Goal: Navigation & Orientation: Understand site structure

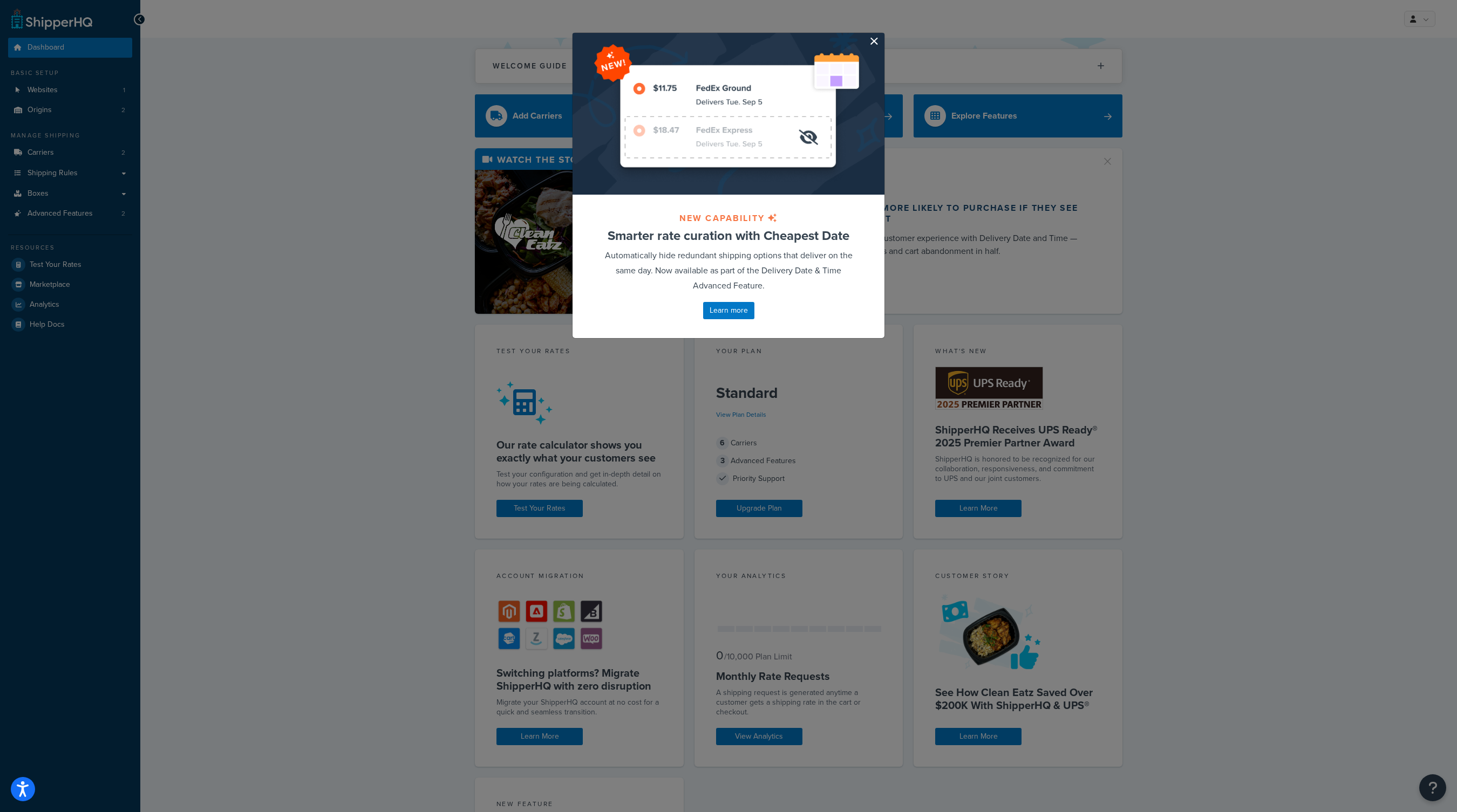
click at [882, 36] on button "button" at bounding box center [883, 34] width 2 height 2
click at [873, 44] on div "Welcome Guide Recommendations ShipperHQ: An Overview Carrier Setup Shipping Rul…" at bounding box center [798, 61] width 647 height 46
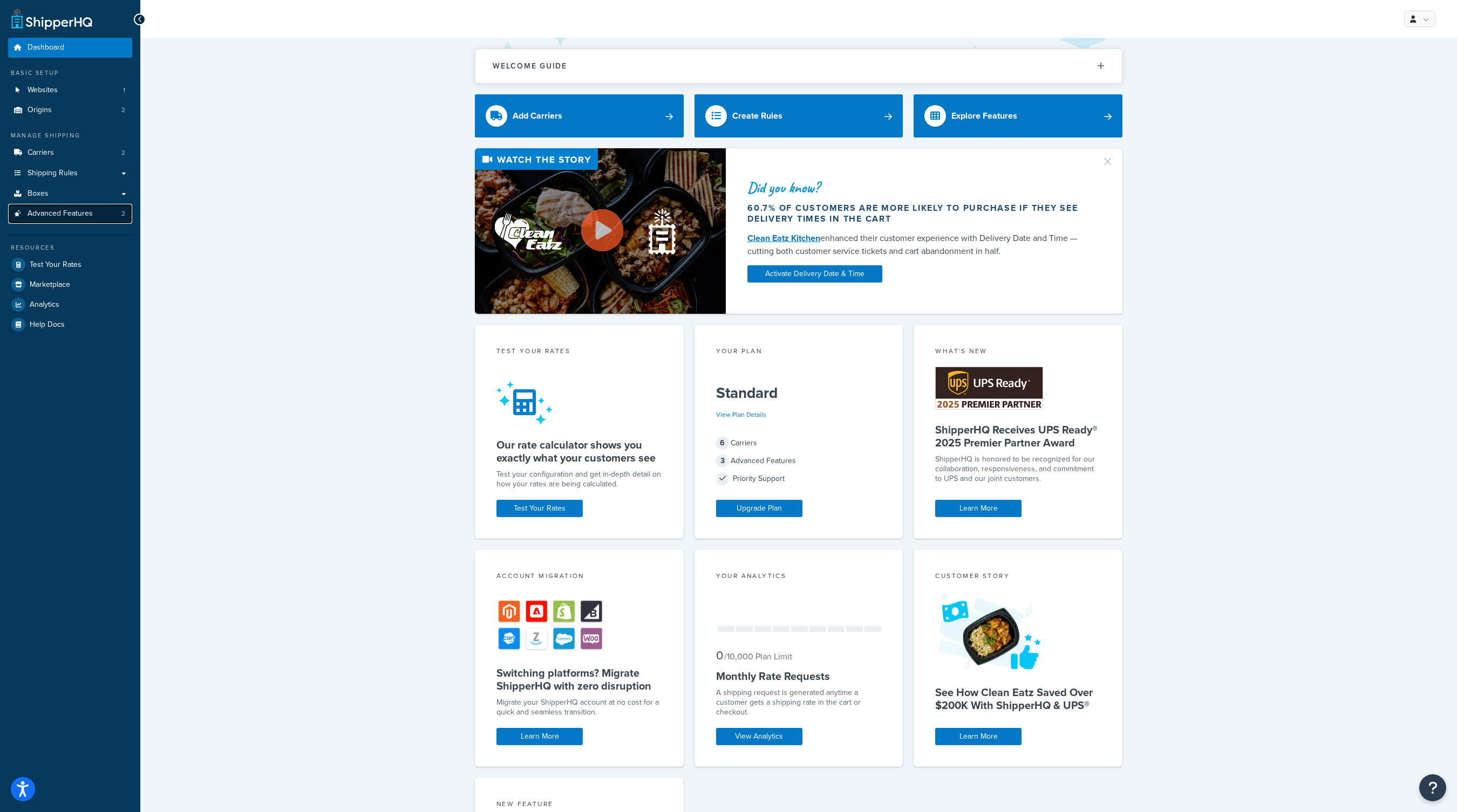
click at [90, 216] on span "Advanced Features" at bounding box center [60, 214] width 66 height 9
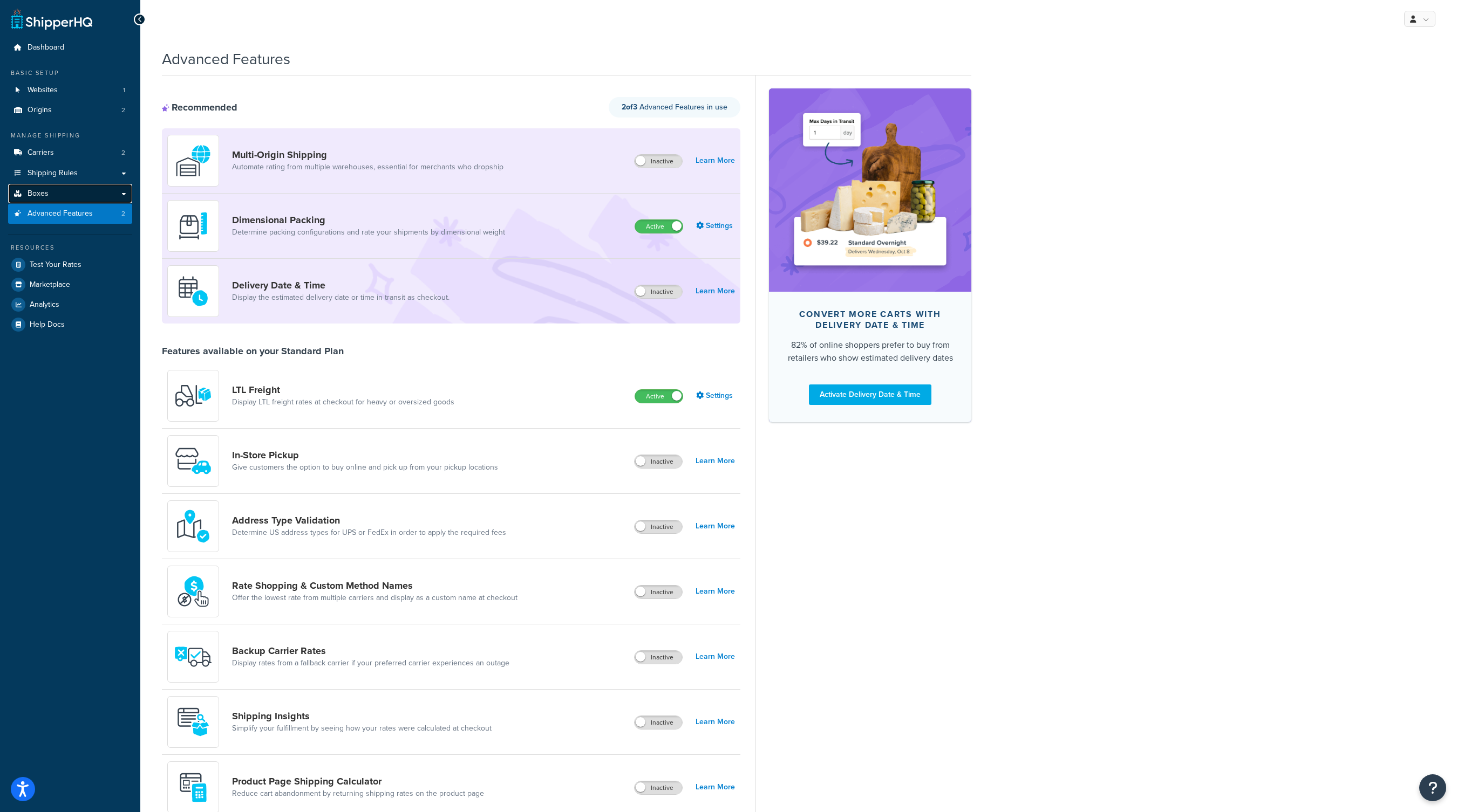
click at [85, 192] on link "Boxes" at bounding box center [70, 193] width 124 height 20
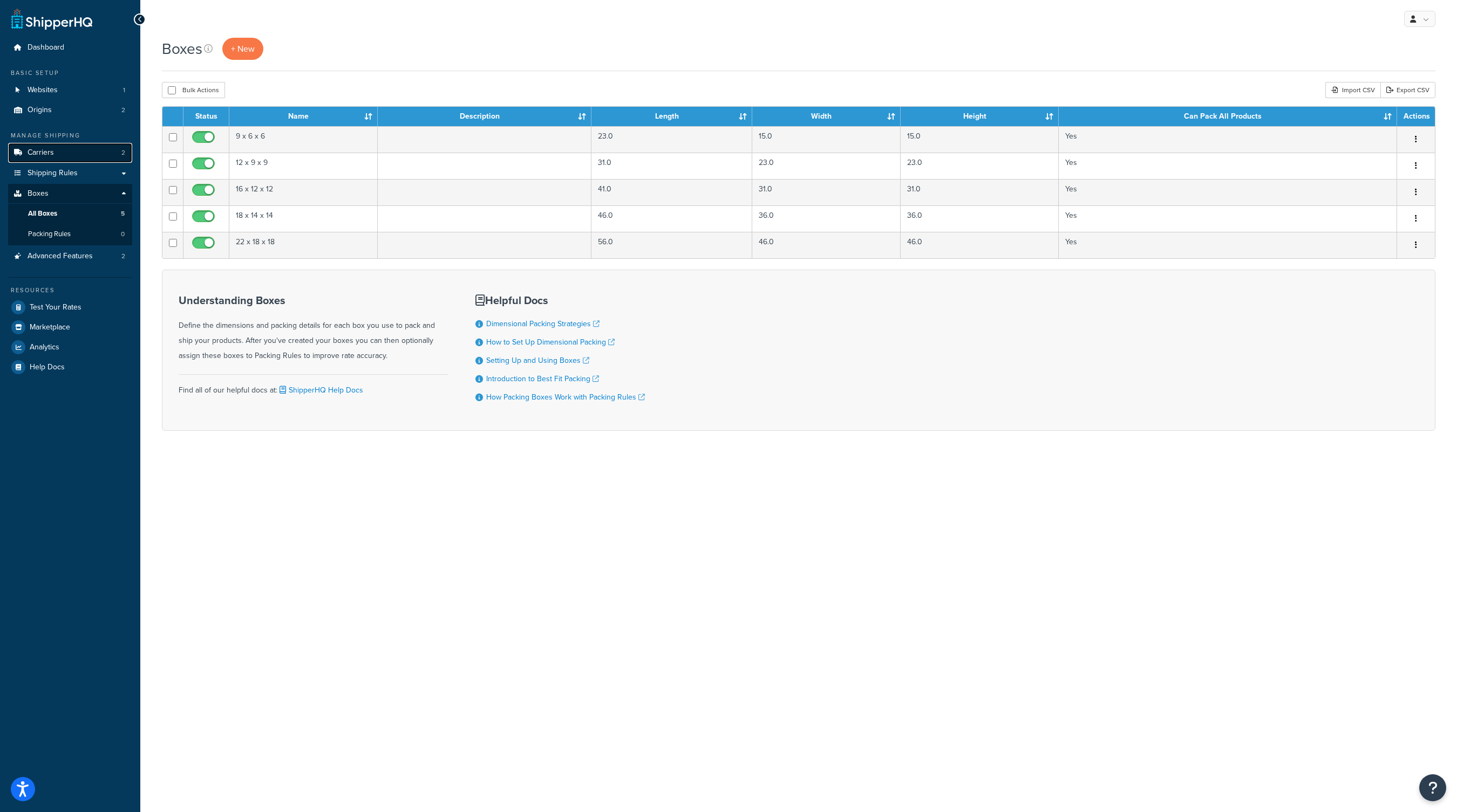
click at [76, 153] on link "Carriers 2" at bounding box center [70, 153] width 124 height 20
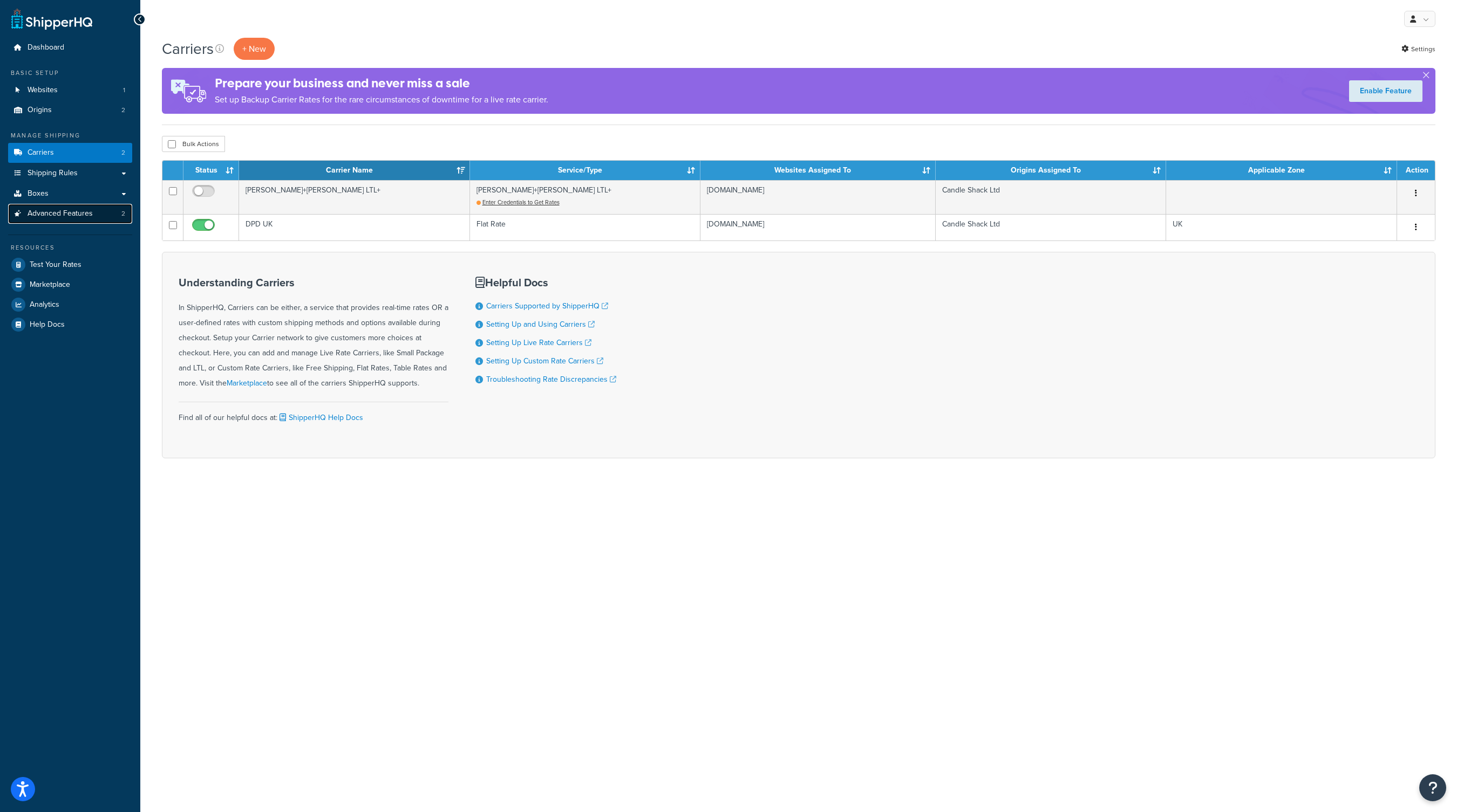
click at [95, 216] on link "Advanced Features 2" at bounding box center [70, 214] width 124 height 20
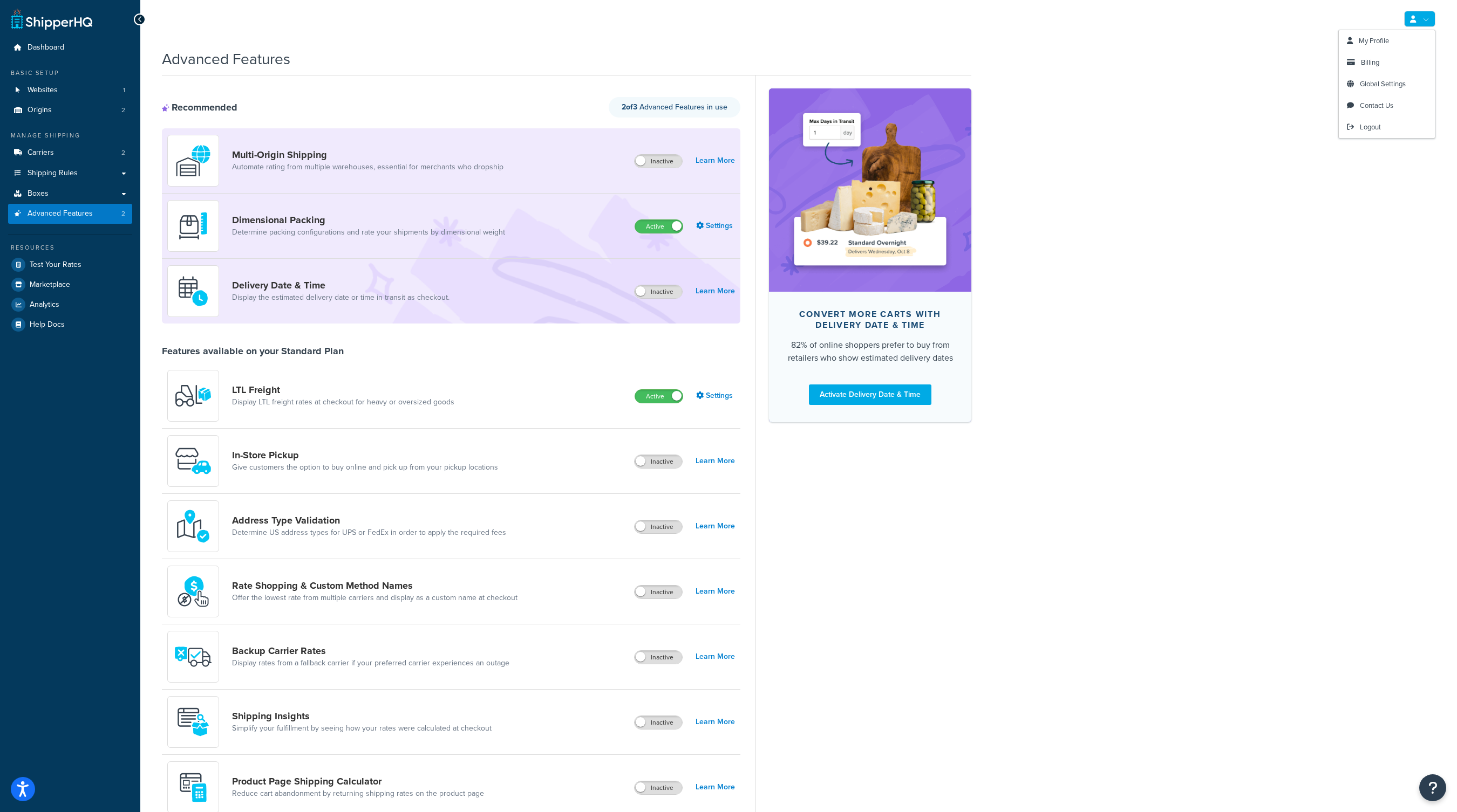
click at [1417, 19] on link at bounding box center [1419, 19] width 32 height 16
click at [1374, 58] on span "Billing" at bounding box center [1370, 62] width 19 height 11
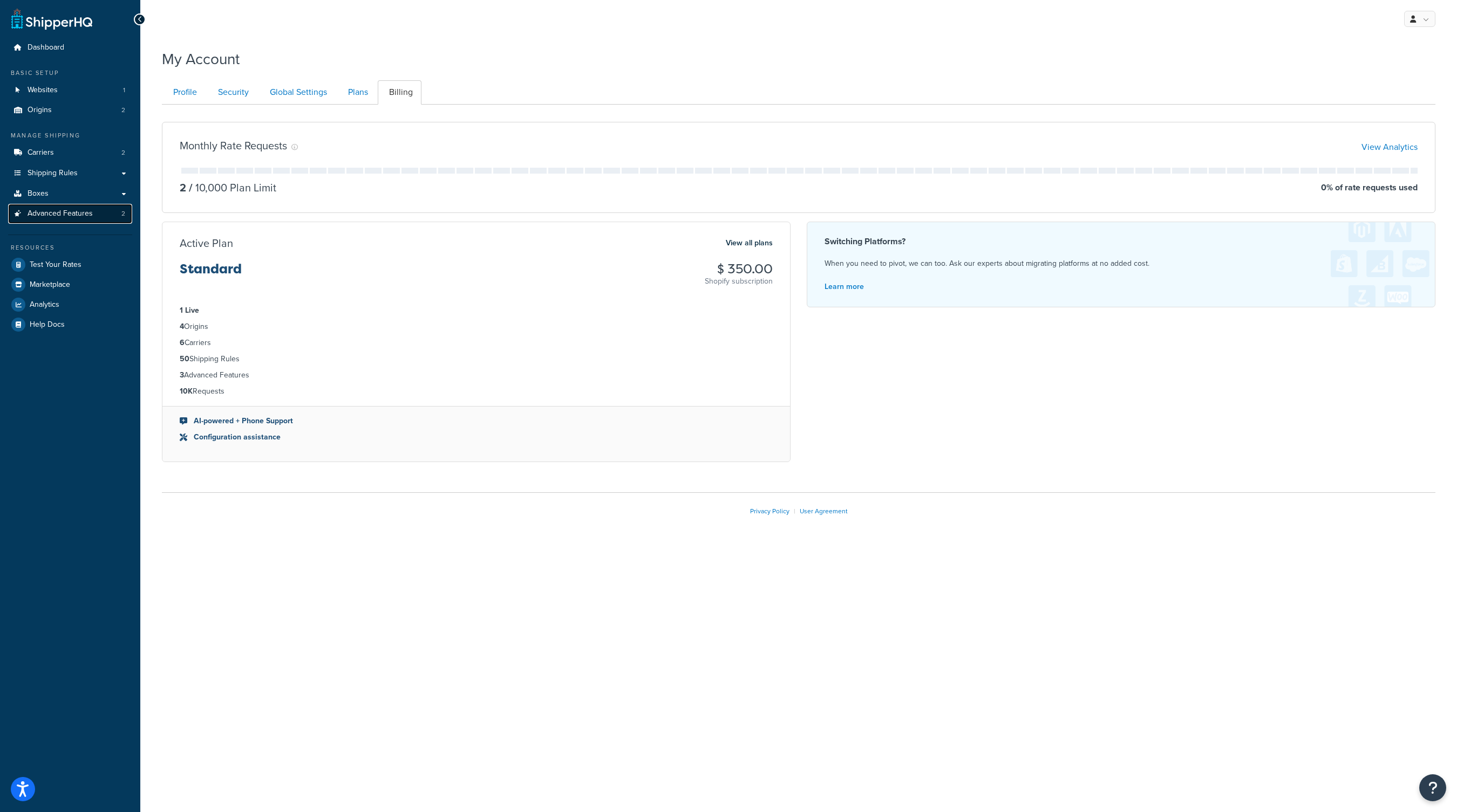
click at [82, 212] on span "Advanced Features" at bounding box center [60, 214] width 66 height 9
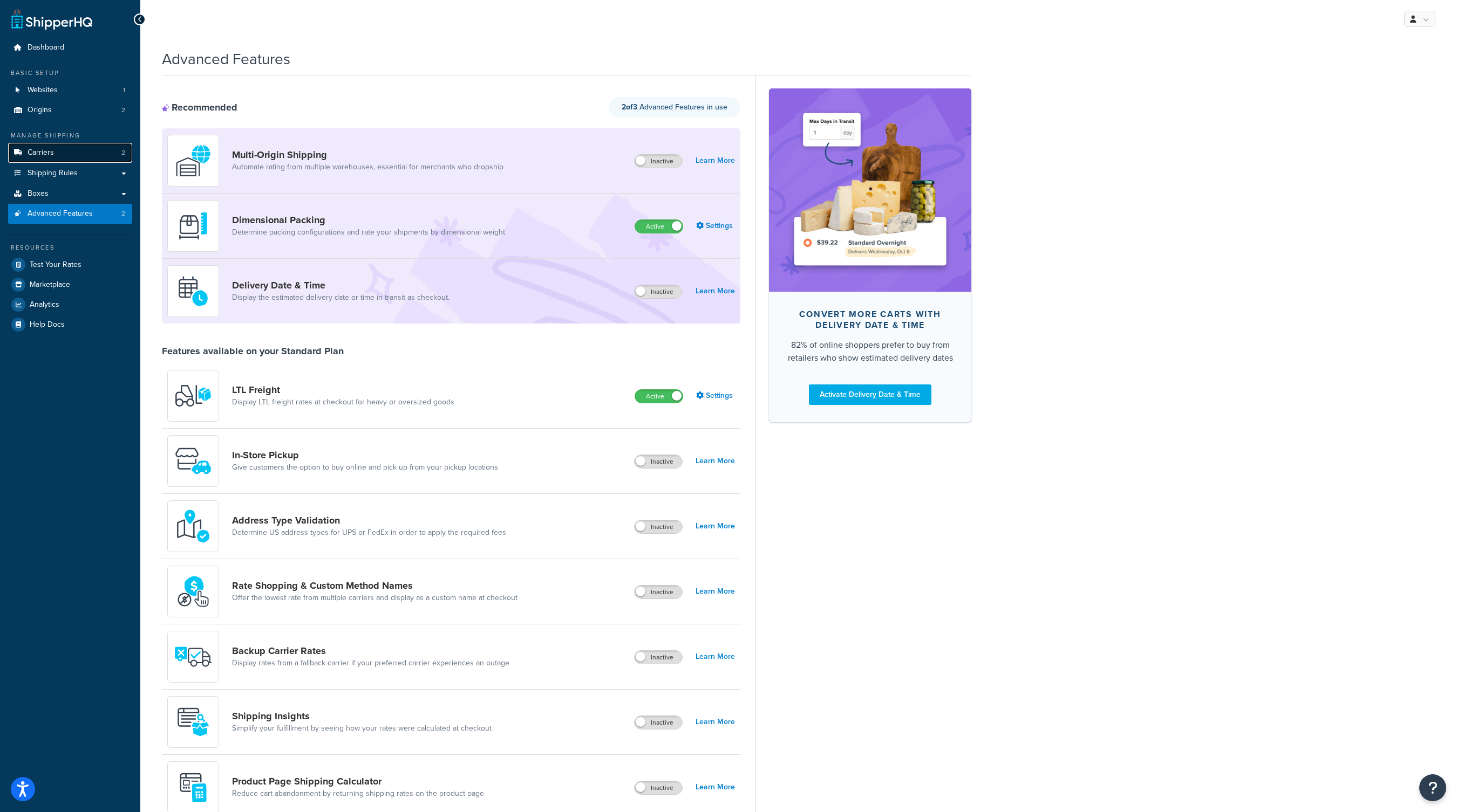
click at [46, 153] on span "Carriers" at bounding box center [40, 152] width 27 height 9
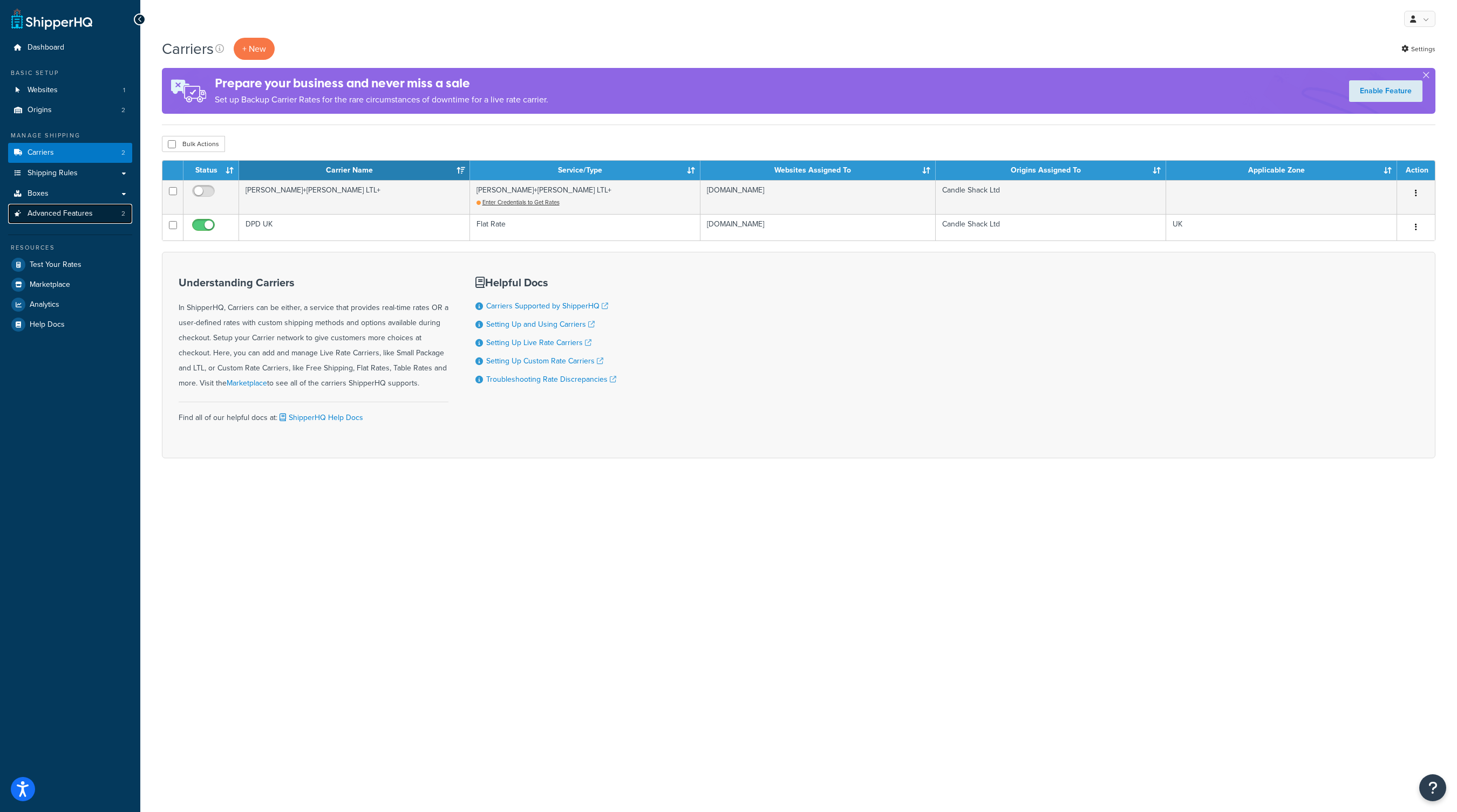
click at [15, 219] on link "Advanced Features 2" at bounding box center [70, 214] width 124 height 20
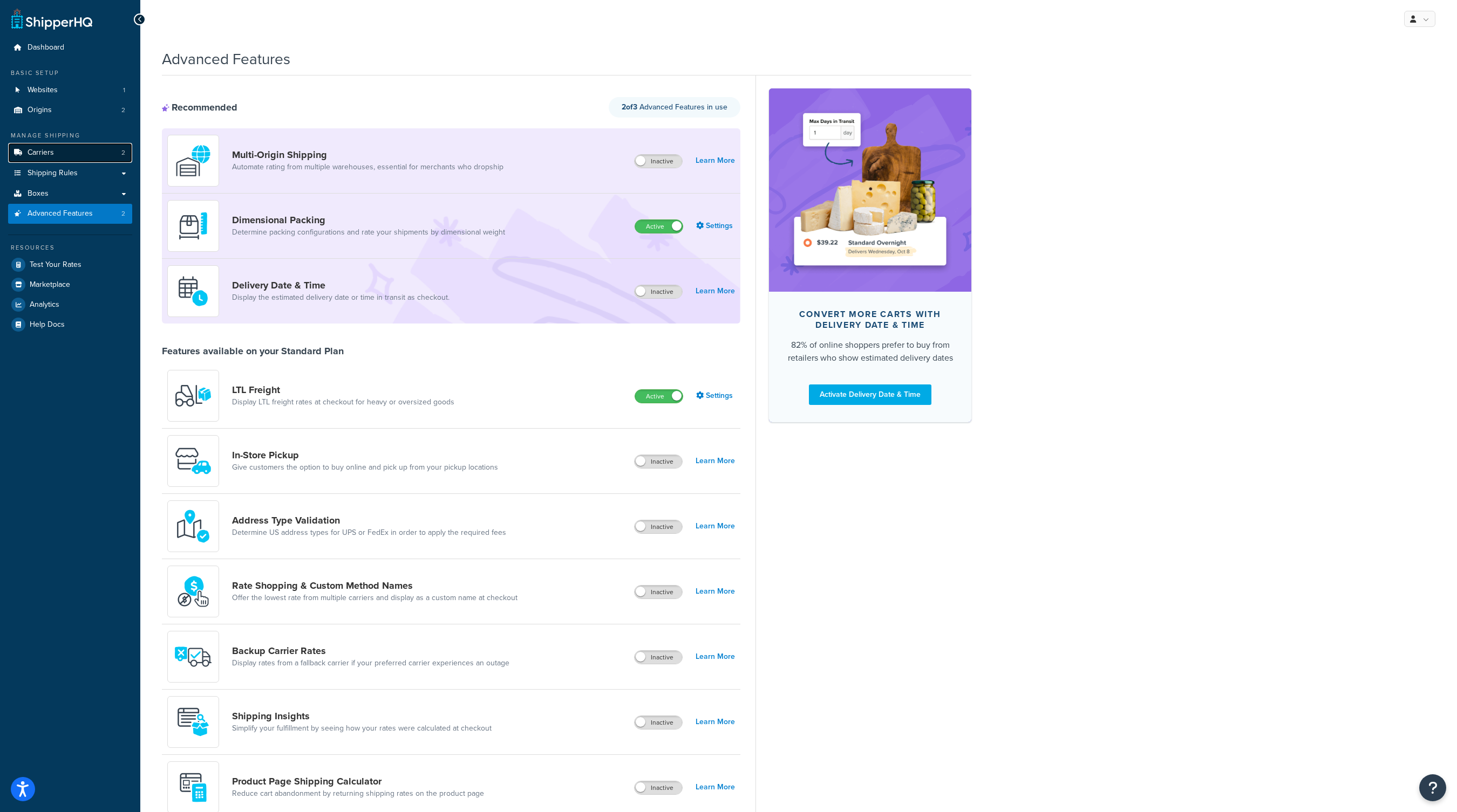
click at [94, 158] on link "Carriers 2" at bounding box center [70, 153] width 124 height 20
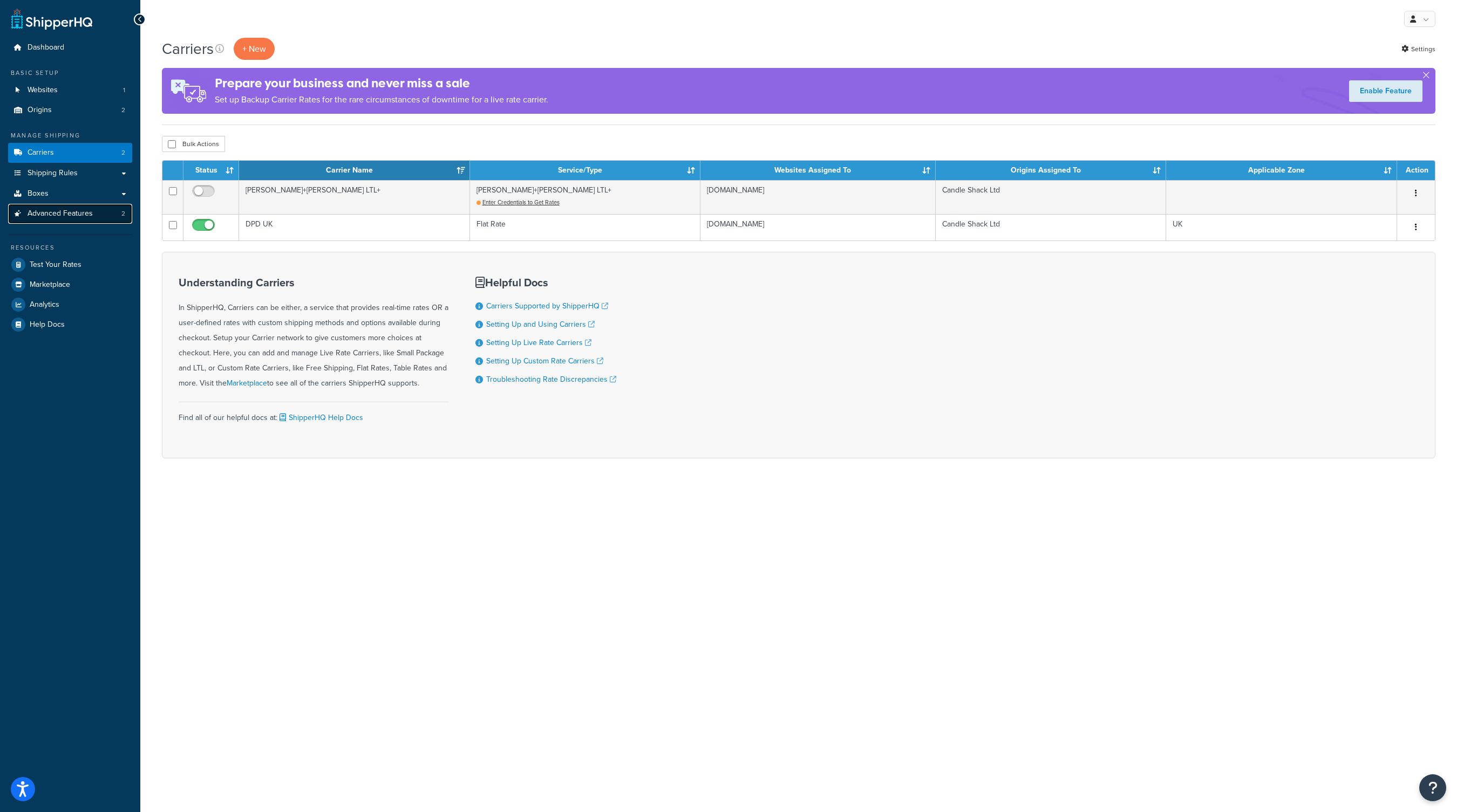
click at [59, 213] on span "Advanced Features" at bounding box center [60, 214] width 66 height 9
